Goal: Information Seeking & Learning: Learn about a topic

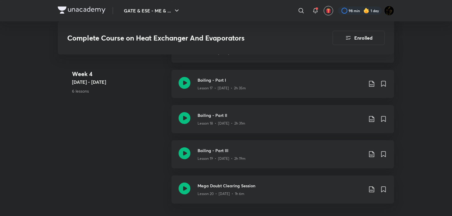
scroll to position [1007, 0]
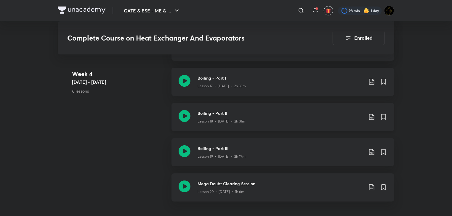
click at [183, 113] on icon at bounding box center [185, 116] width 12 height 12
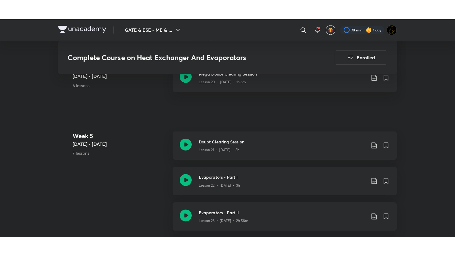
scroll to position [1155, 0]
